Goal: Complete application form

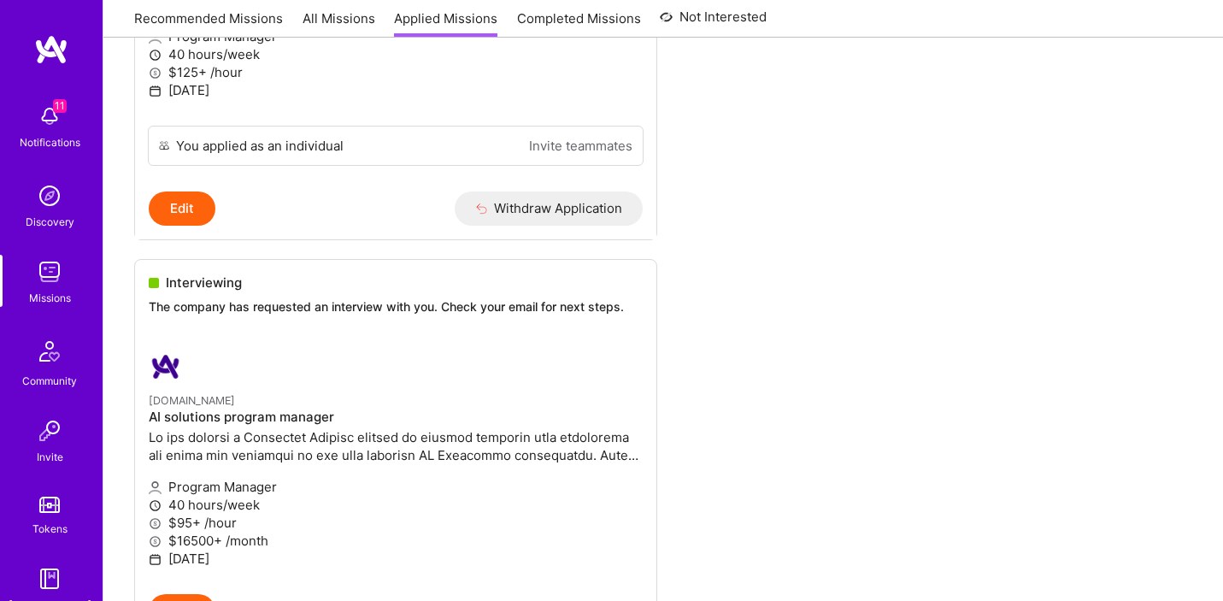
scroll to position [631, 0]
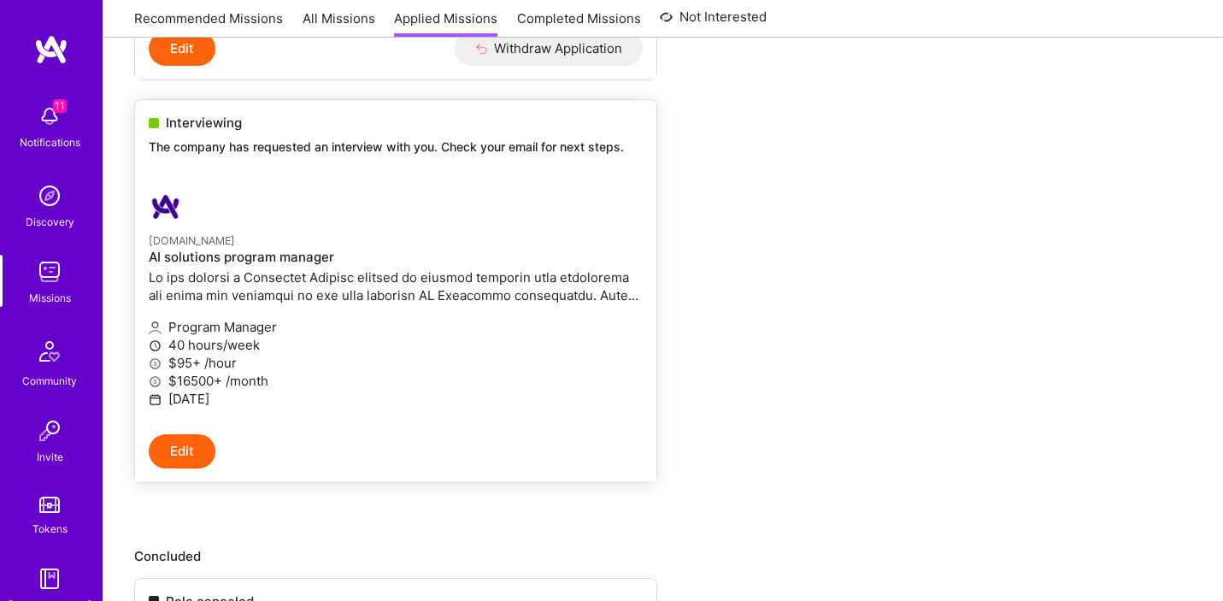
click at [437, 322] on p "Program Manager" at bounding box center [396, 327] width 494 height 18
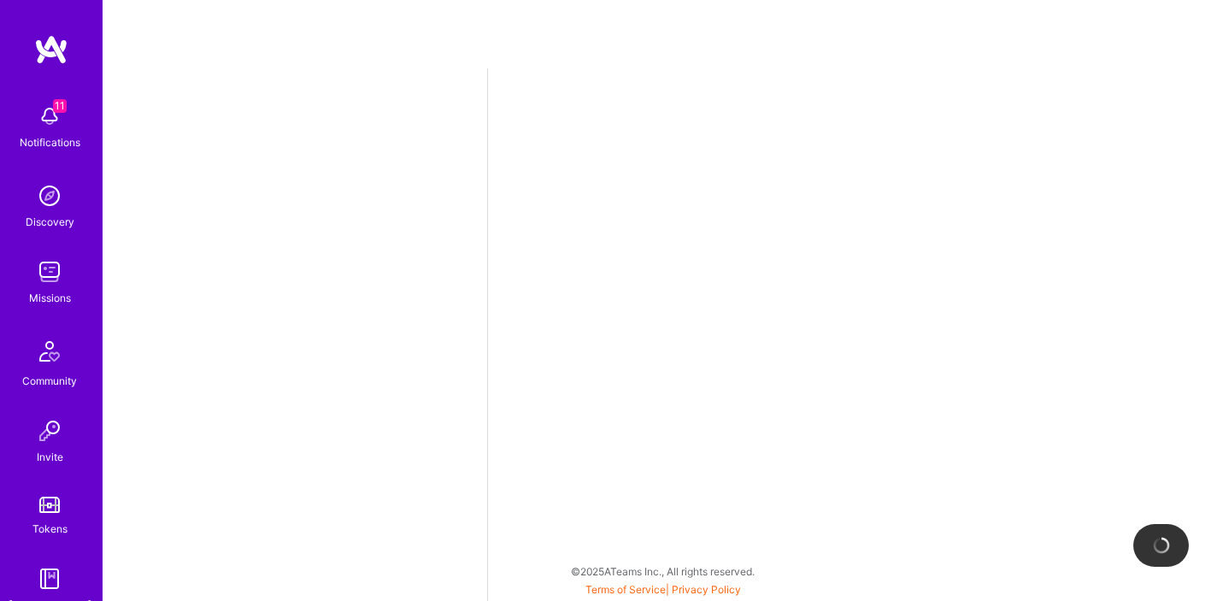
select select "US"
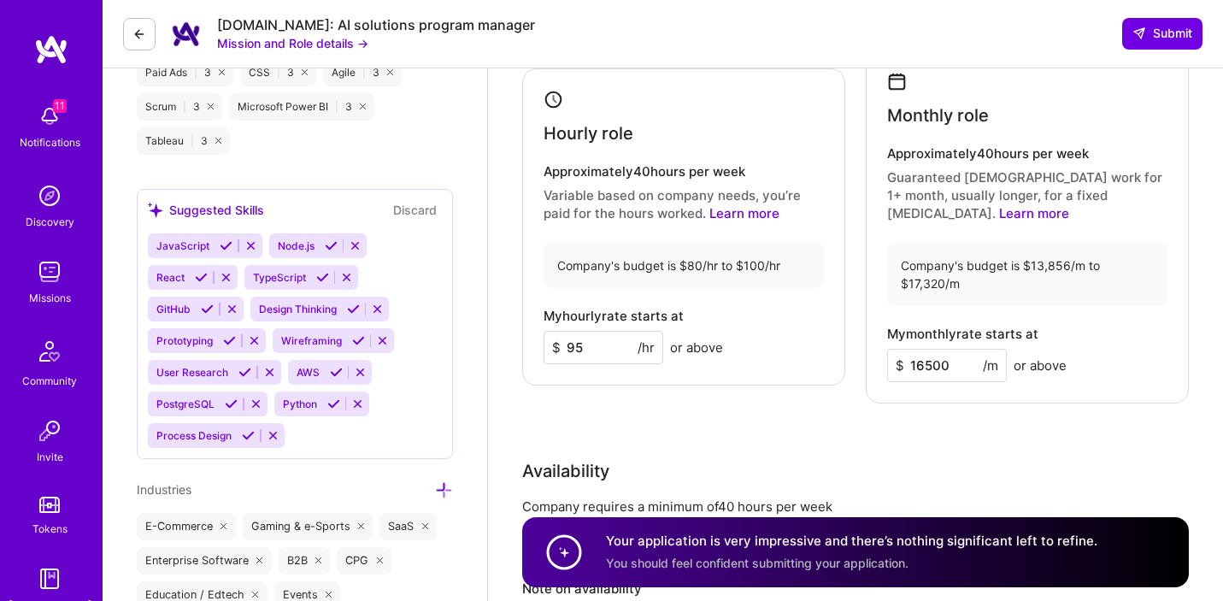
scroll to position [1725, 0]
drag, startPoint x: 958, startPoint y: 341, endPoint x: 896, endPoint y: 340, distance: 61.6
click at [895, 350] on div "$ 16500 /m" at bounding box center [947, 366] width 120 height 33
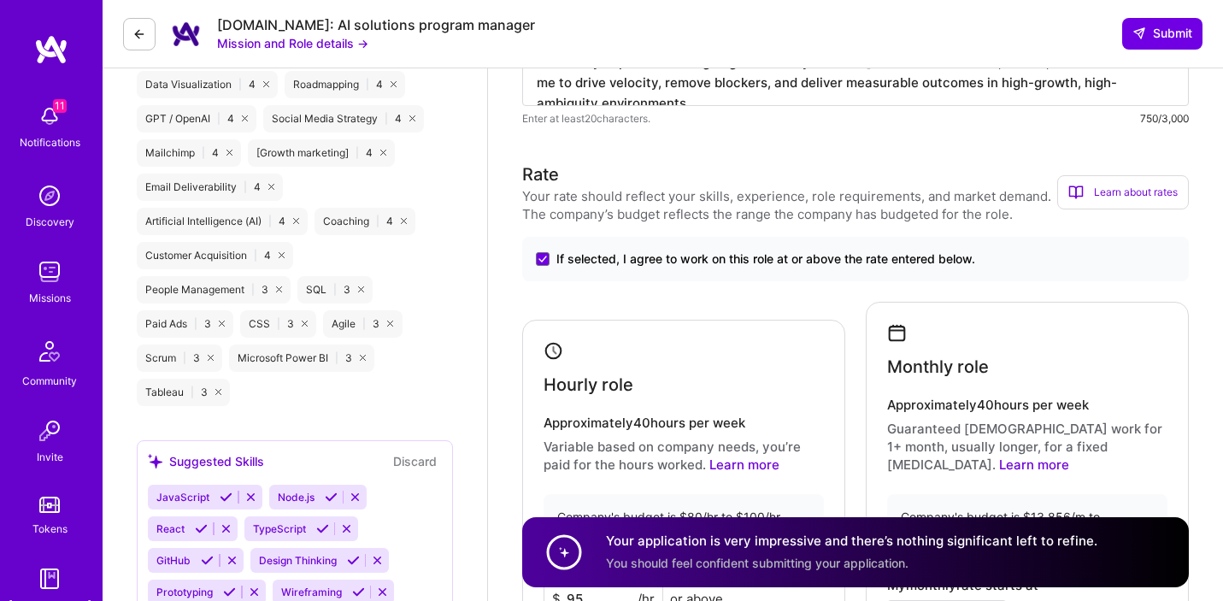
scroll to position [1474, 0]
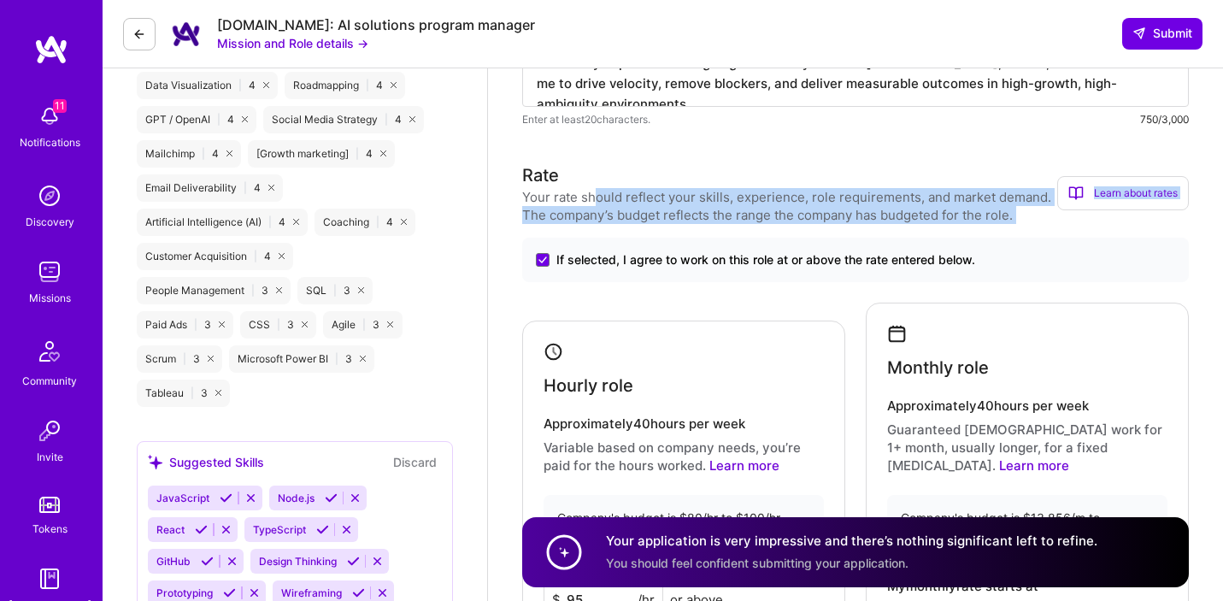
drag, startPoint x: 1004, startPoint y: 259, endPoint x: 592, endPoint y: 204, distance: 414.9
click at [592, 204] on div "Rate Your rate should reflect your skills, experience, role requirements, and m…" at bounding box center [855, 408] width 667 height 493
click at [592, 204] on div "Your rate should reflect your skills, experience, role requirements, and market…" at bounding box center [789, 206] width 535 height 36
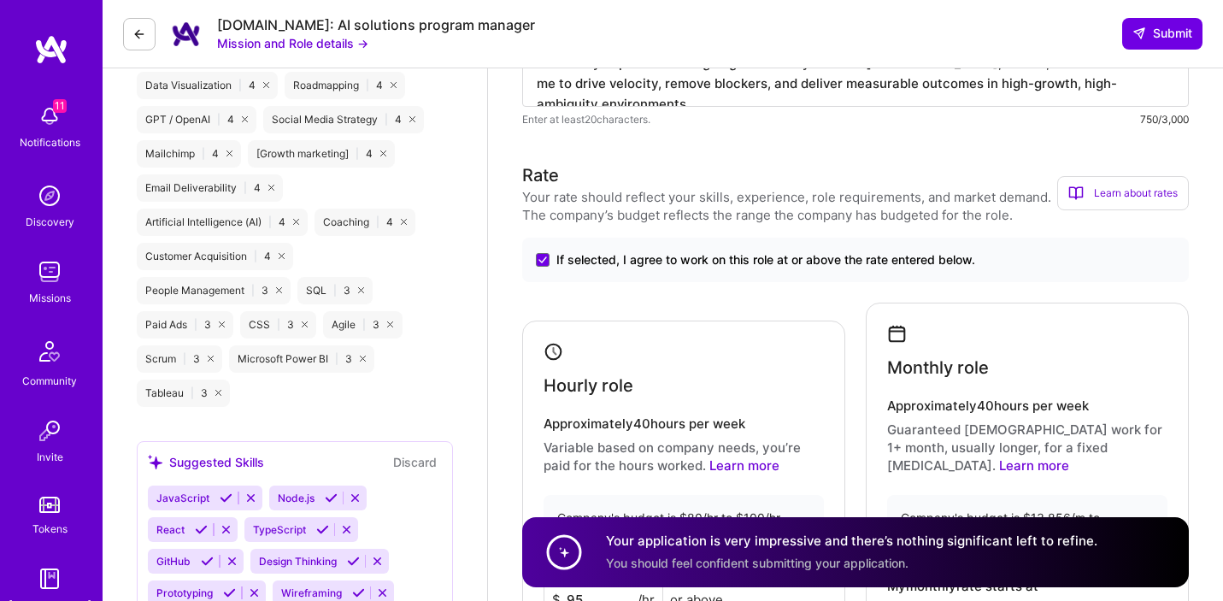
drag, startPoint x: 558, startPoint y: 256, endPoint x: 928, endPoint y: 253, distance: 370.2
click at [928, 253] on span "If selected, I agree to work on this role at or above the rate entered below." at bounding box center [766, 259] width 419 height 17
click at [0, 0] on input "If selected, I agree to work on this role at or above the rate entered below." at bounding box center [0, 0] width 0 height 0
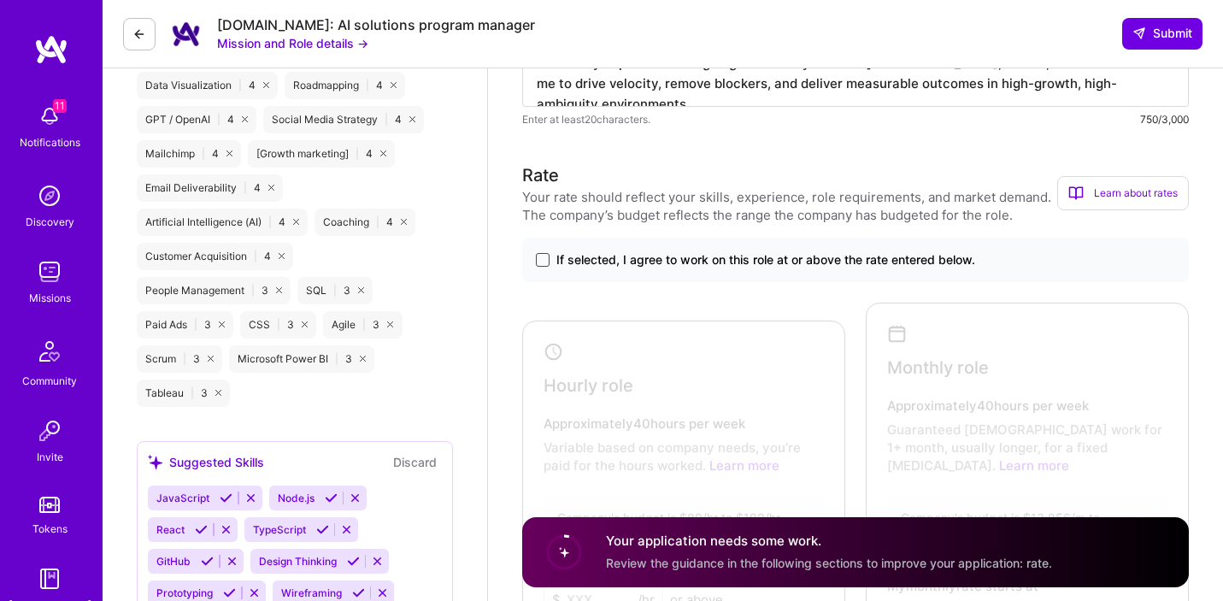
click at [539, 258] on span at bounding box center [543, 260] width 14 height 14
click at [0, 0] on input "If selected, I agree to work on this role at or above the rate entered below." at bounding box center [0, 0] width 0 height 0
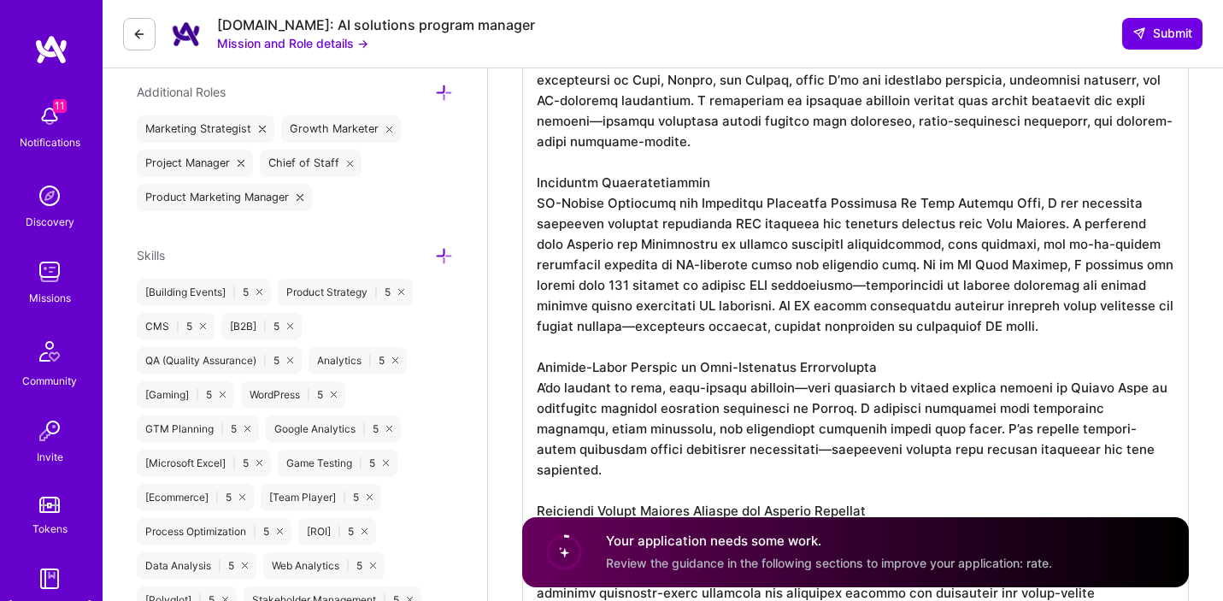
scroll to position [0, 0]
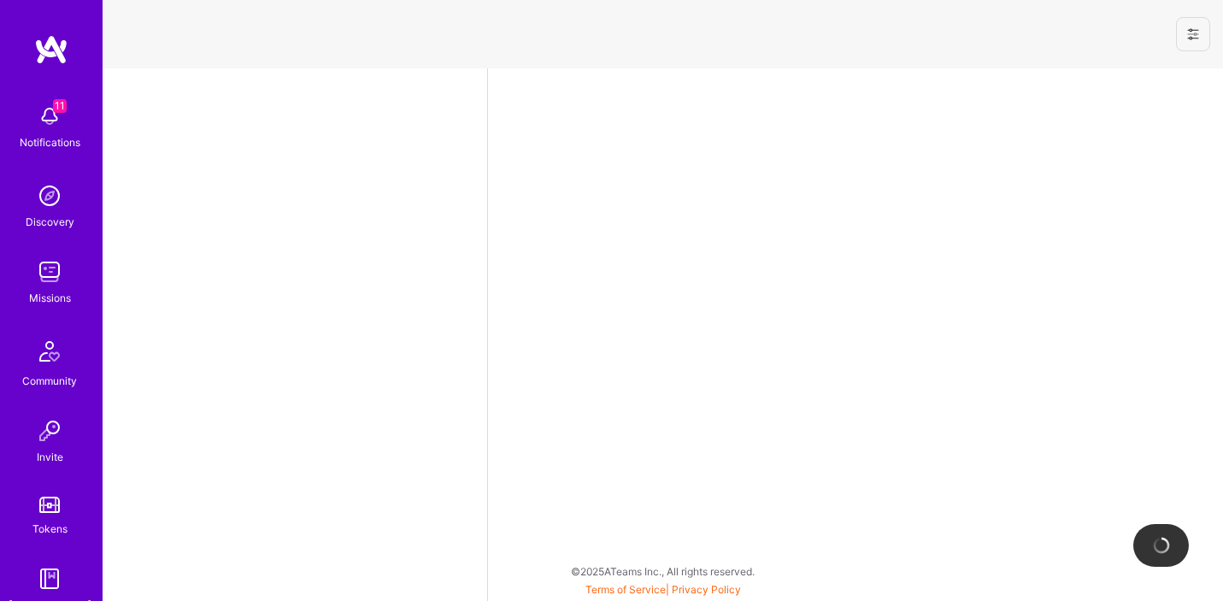
select select "US"
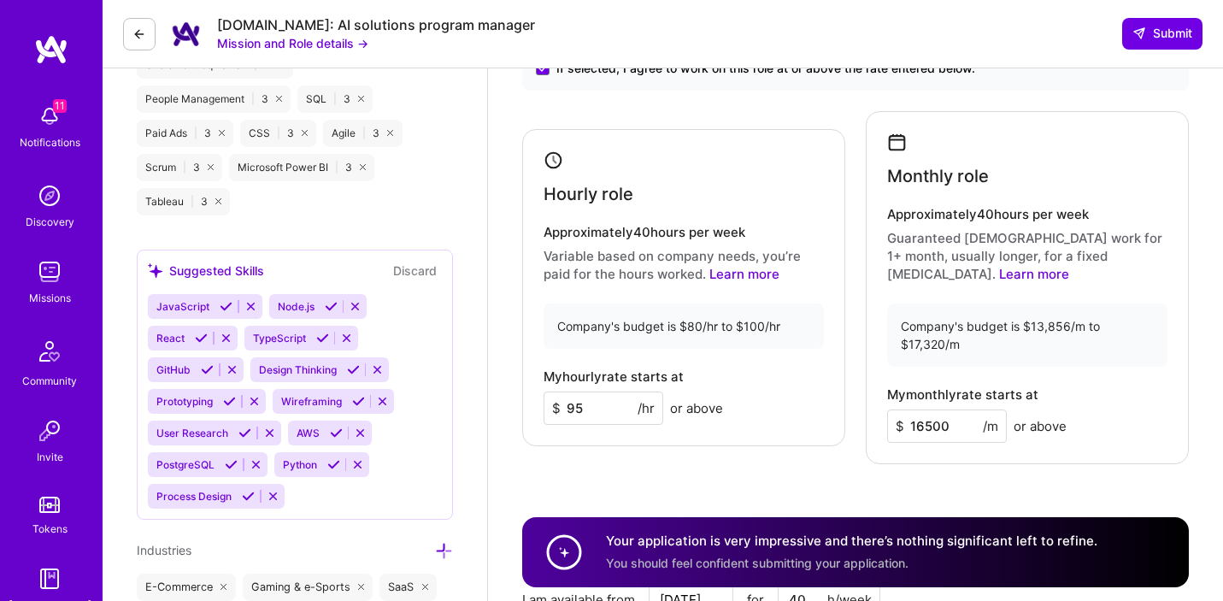
scroll to position [1669, 0]
